Goal: Task Accomplishment & Management: Use online tool/utility

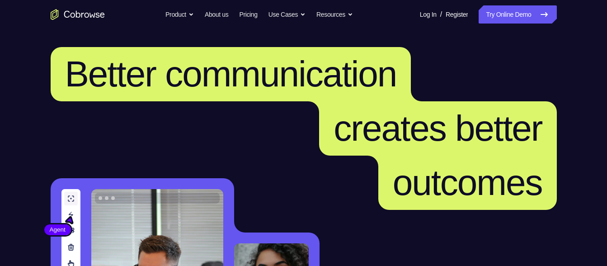
click at [501, 12] on link "Try Online Demo" at bounding box center [517, 14] width 78 height 18
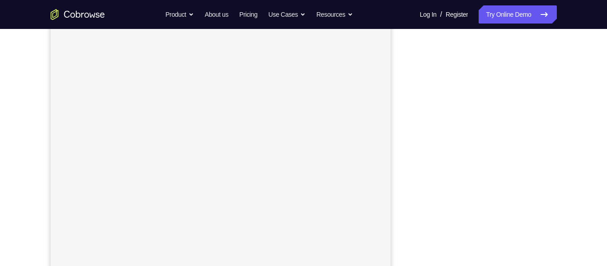
scroll to position [142, 0]
